Goal: Task Accomplishment & Management: Complete application form

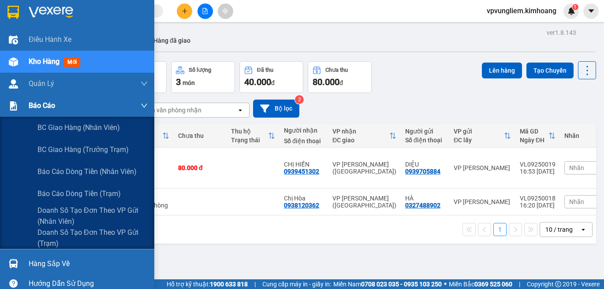
click at [32, 104] on span "Báo cáo" at bounding box center [42, 105] width 26 height 11
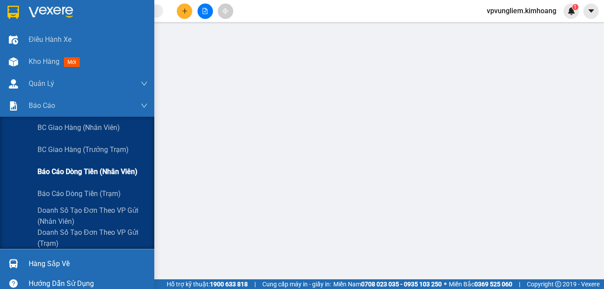
click at [102, 175] on span "Báo cáo dòng tiền (nhân viên)" at bounding box center [87, 171] width 100 height 11
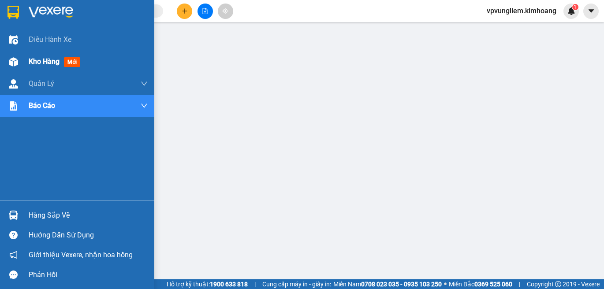
click at [37, 62] on span "Kho hàng" at bounding box center [44, 61] width 31 height 8
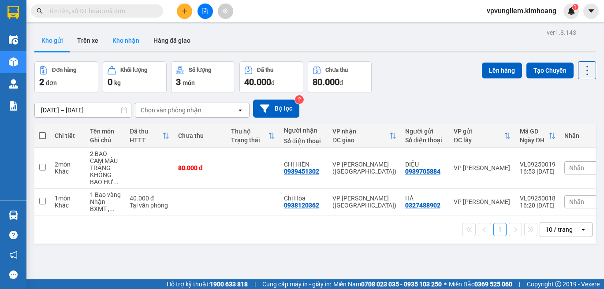
click at [118, 35] on button "Kho nhận" at bounding box center [125, 40] width 41 height 21
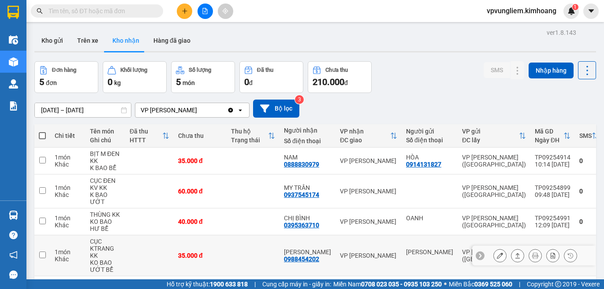
scroll to position [78, 0]
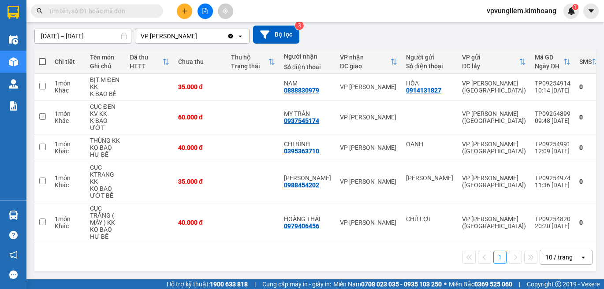
click at [149, 9] on input "text" at bounding box center [100, 11] width 104 height 10
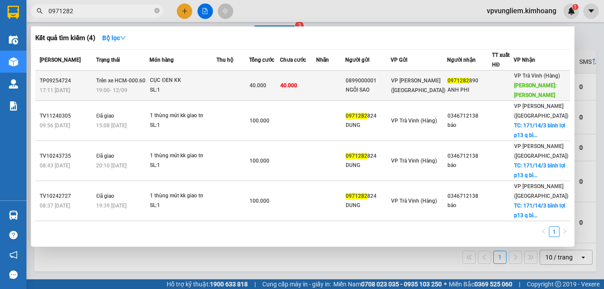
type input "0971282"
click at [224, 93] on td at bounding box center [232, 86] width 33 height 30
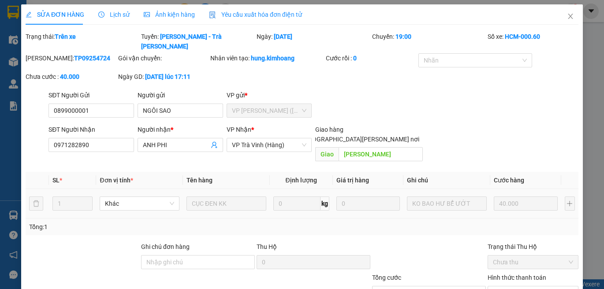
type input "0899000001"
type input "NGÔI SAO"
type input "0971282890"
type input "ANH PHI"
type input "VŨNG LIÊM"
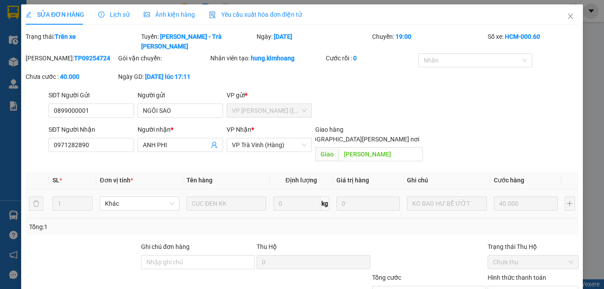
type input "40.000"
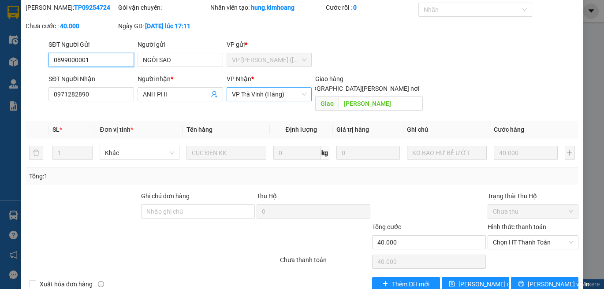
click at [269, 88] on span "VP Trà Vinh (Hàng)" at bounding box center [269, 94] width 75 height 13
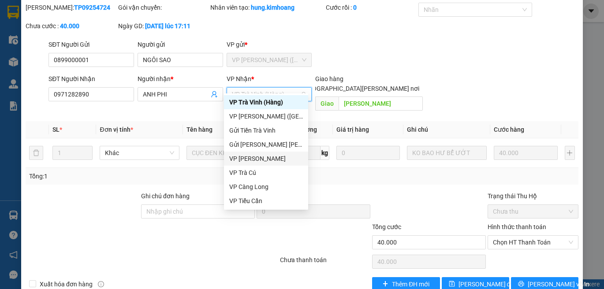
click at [257, 160] on div "VP Vũng Liêm" at bounding box center [266, 159] width 74 height 10
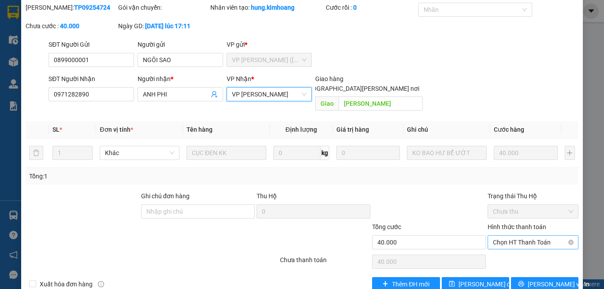
click at [549, 236] on span "Chọn HT Thanh Toán" at bounding box center [533, 242] width 80 height 13
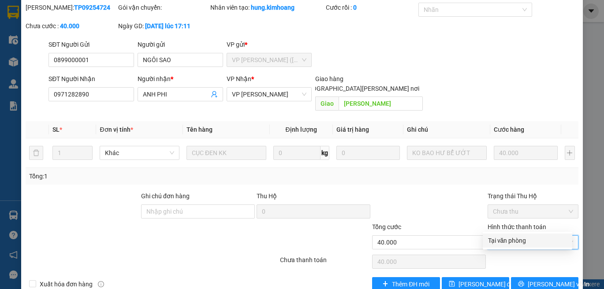
click at [551, 243] on div "Tại văn phòng" at bounding box center [527, 241] width 79 height 10
type input "0"
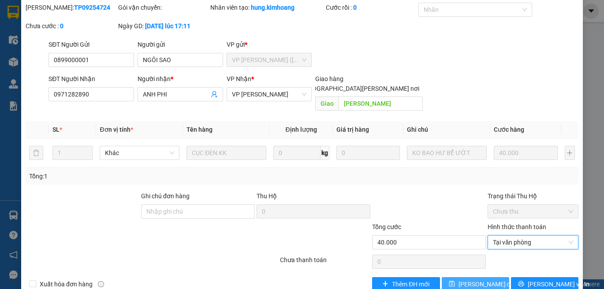
click at [455, 277] on button "Lưu thay đổi" at bounding box center [475, 284] width 67 height 14
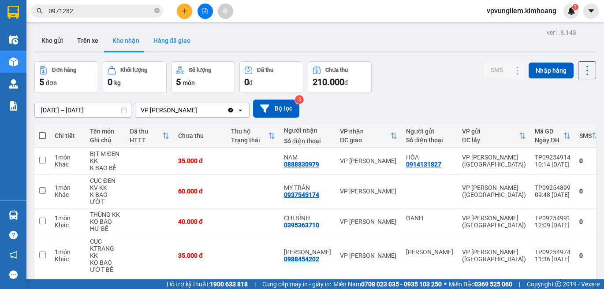
drag, startPoint x: 172, startPoint y: 43, endPoint x: 170, endPoint y: 37, distance: 6.3
click at [172, 43] on button "Hàng đã giao" at bounding box center [171, 40] width 51 height 21
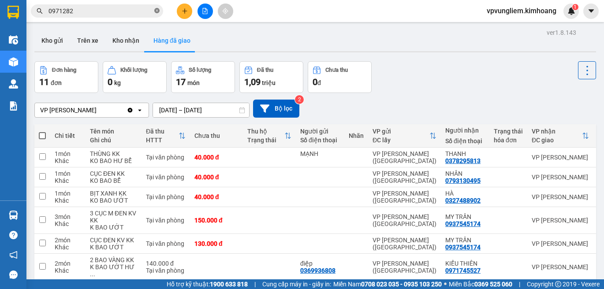
click at [156, 12] on icon "close-circle" at bounding box center [156, 10] width 5 height 5
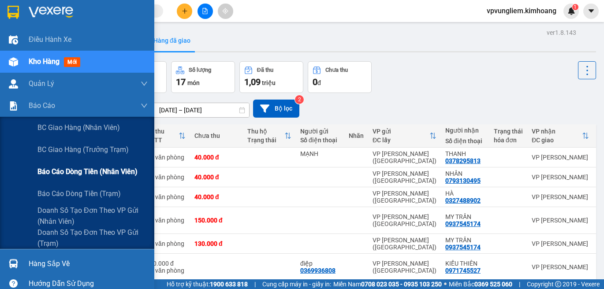
click at [62, 176] on span "Báo cáo dòng tiền (nhân viên)" at bounding box center [87, 171] width 100 height 11
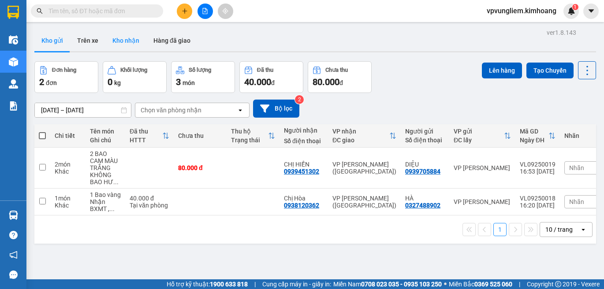
click at [129, 38] on button "Kho nhận" at bounding box center [125, 40] width 41 height 21
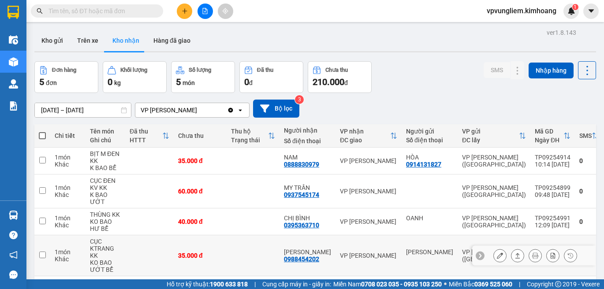
scroll to position [78, 0]
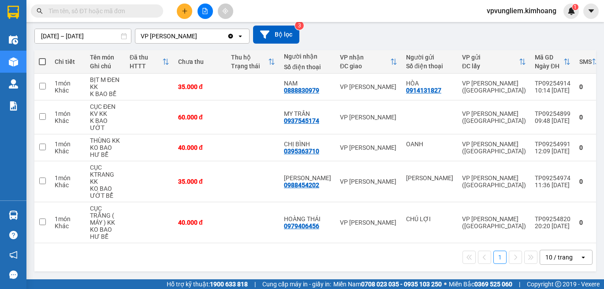
click at [135, 10] on input "text" at bounding box center [100, 11] width 104 height 10
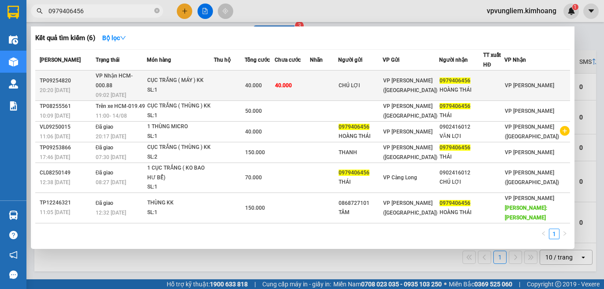
type input "0979406456"
click at [270, 89] on td "40.000" at bounding box center [260, 86] width 30 height 30
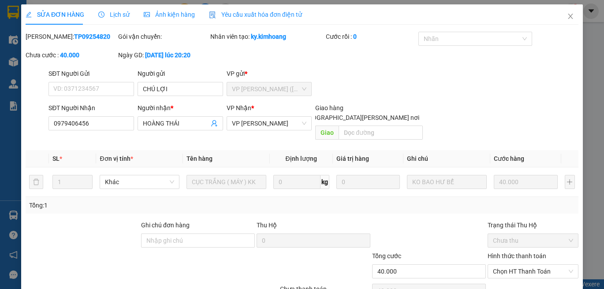
type input "CHÚ LỢI"
type input "0979406456"
type input "HOÀNG THÁI"
type input "40.000"
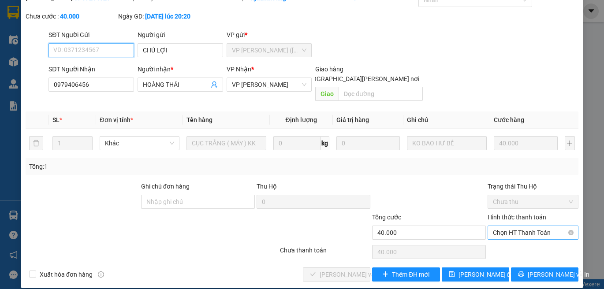
click at [553, 226] on span "Chọn HT Thanh Toán" at bounding box center [533, 232] width 80 height 13
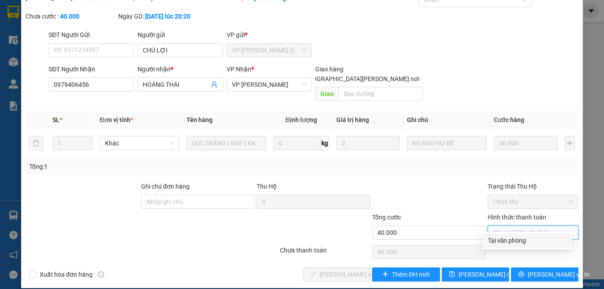
click at [550, 239] on div "Tại văn phòng" at bounding box center [527, 241] width 79 height 10
type input "0"
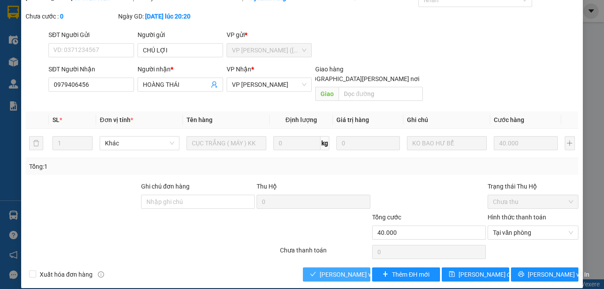
click at [358, 268] on button "Lưu và Giao hàng" at bounding box center [336, 275] width 67 height 14
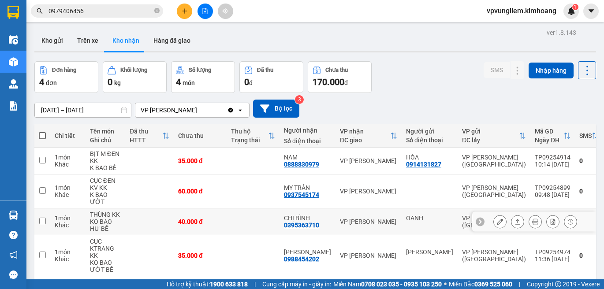
scroll to position [41, 0]
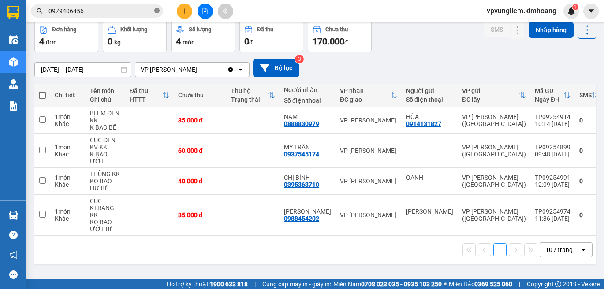
click at [158, 9] on icon "close-circle" at bounding box center [156, 10] width 5 height 5
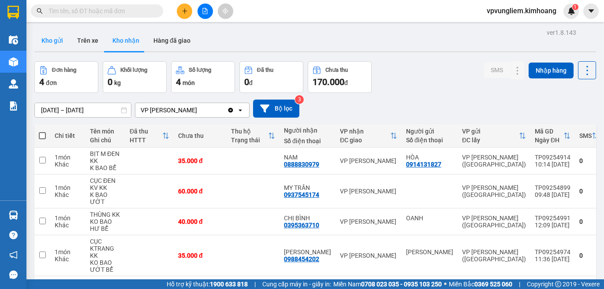
click at [51, 41] on button "Kho gửi" at bounding box center [52, 40] width 36 height 21
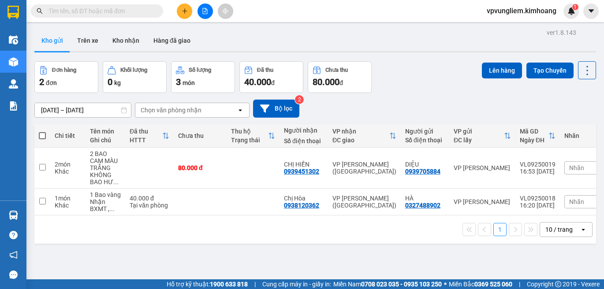
click at [88, 11] on input "text" at bounding box center [100, 11] width 104 height 10
